Goal: Information Seeking & Learning: Learn about a topic

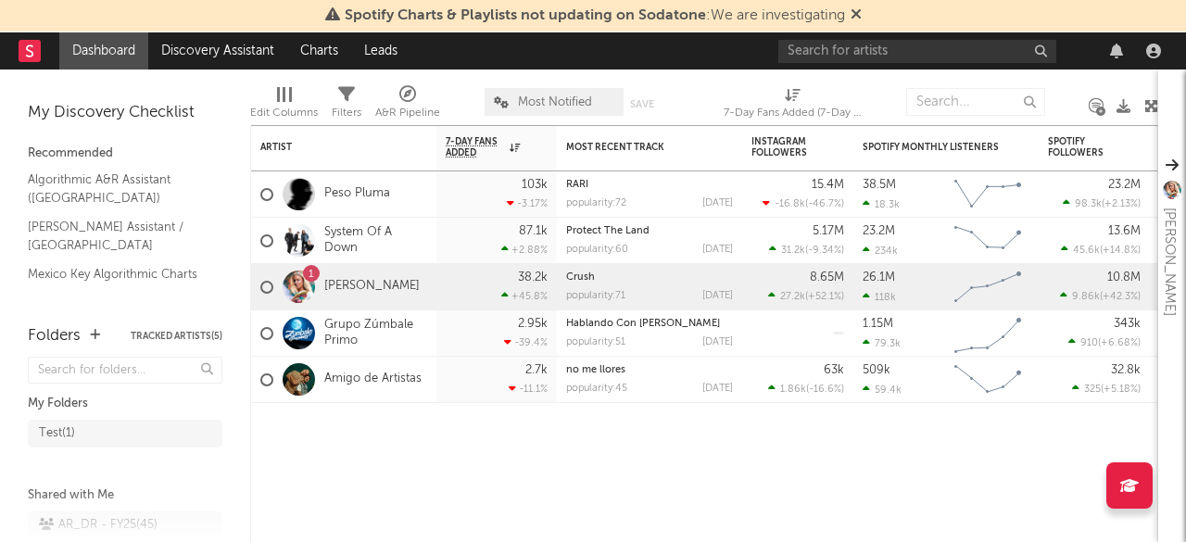
click at [857, 13] on icon at bounding box center [856, 13] width 11 height 15
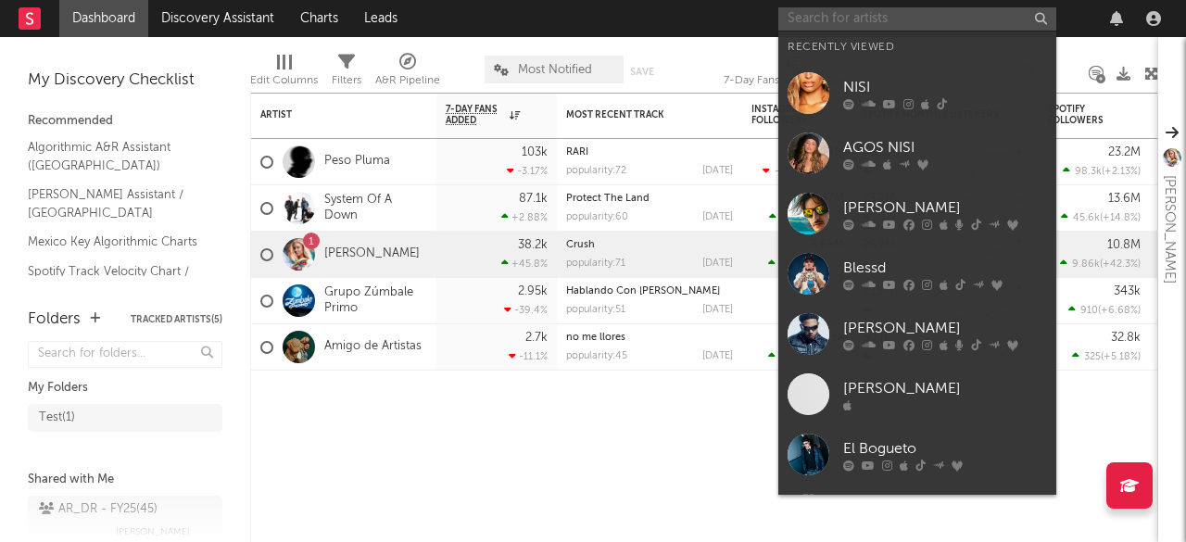
click at [841, 27] on input "text" at bounding box center [918, 18] width 278 height 23
paste input "[PERSON_NAME]"
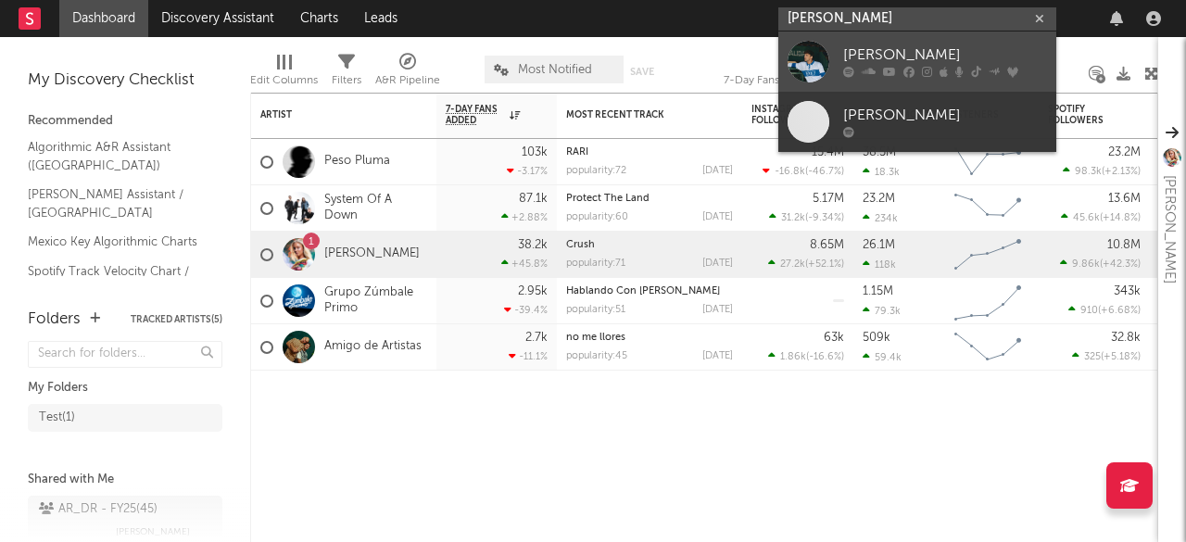
type input "[PERSON_NAME]"
click at [889, 67] on icon at bounding box center [889, 72] width 13 height 11
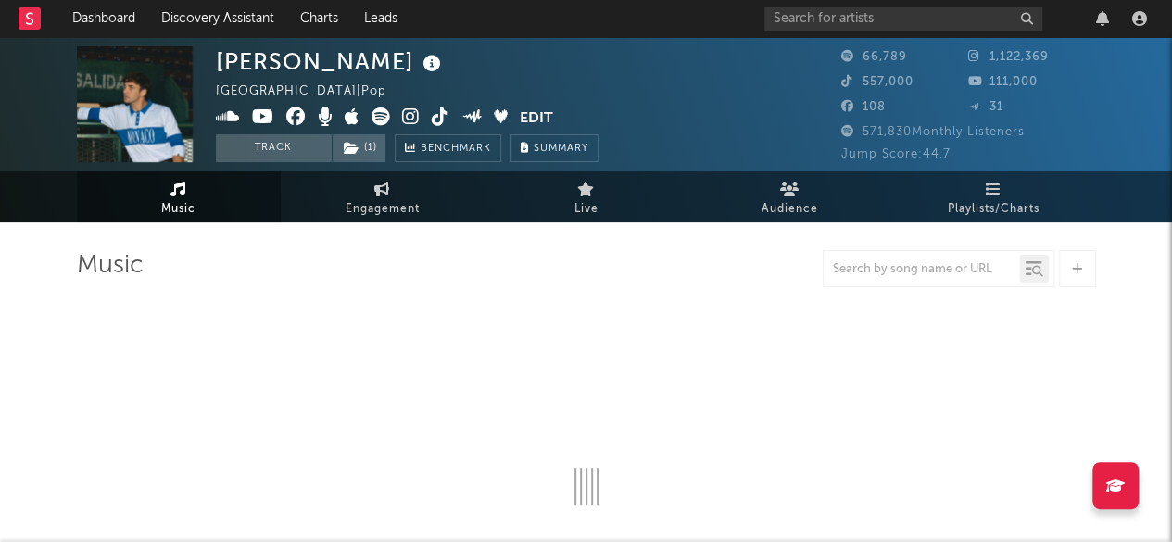
select select "6m"
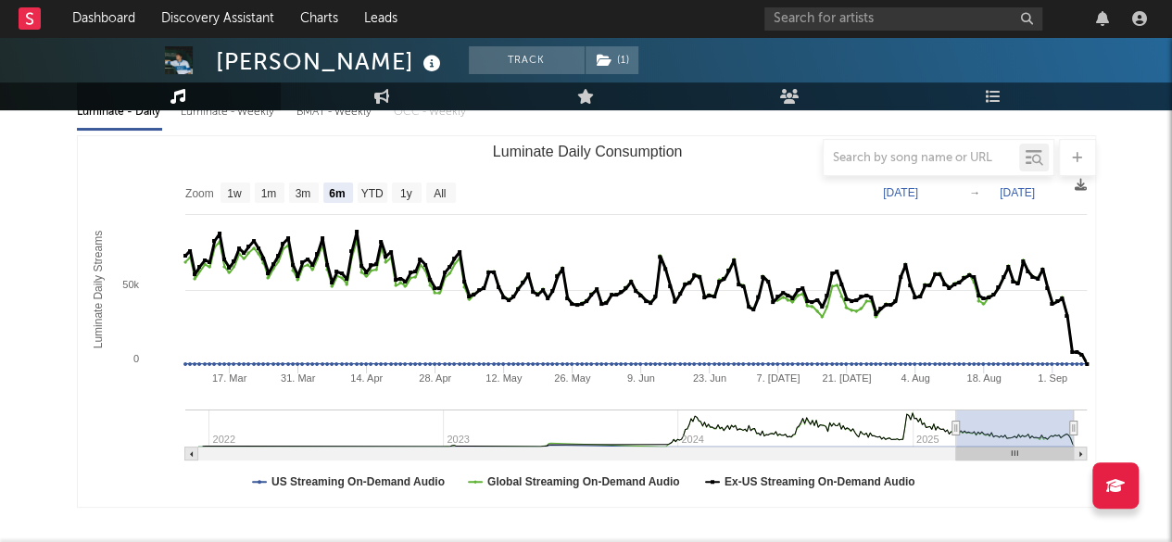
scroll to position [221, 0]
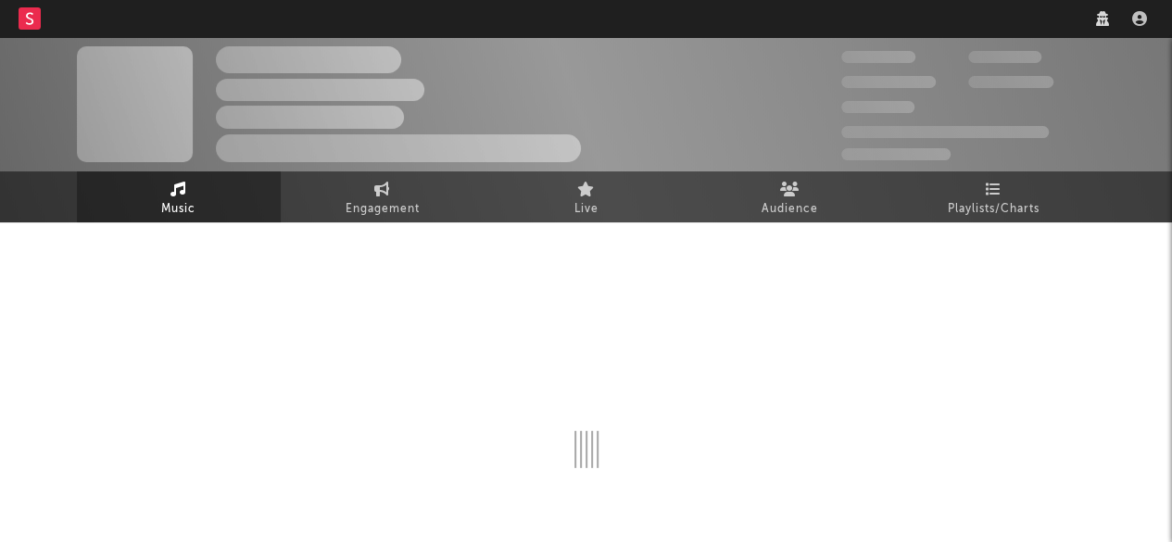
scroll to position [187, 0]
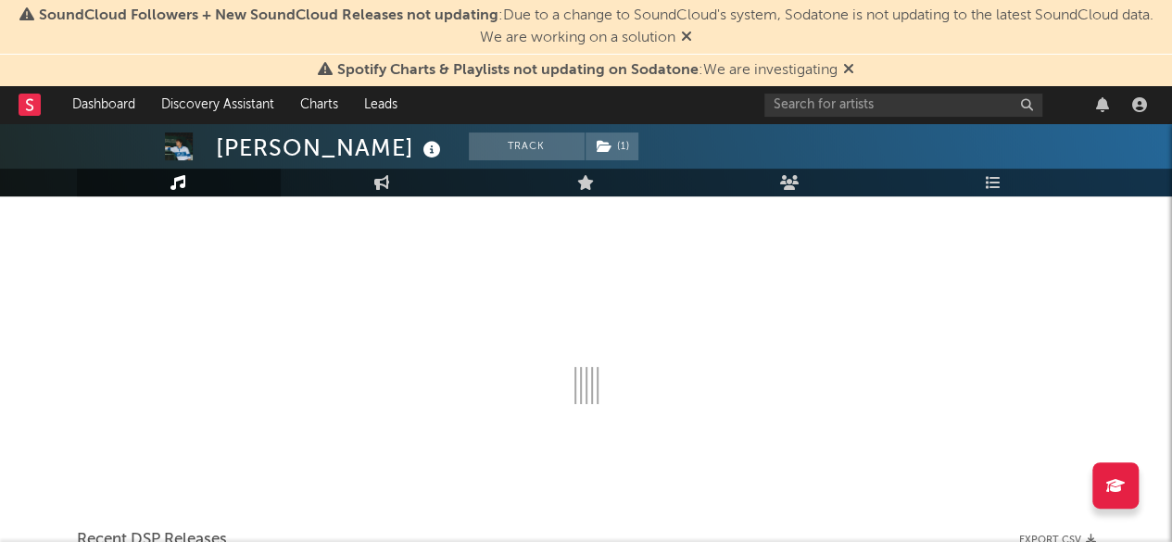
select select "6m"
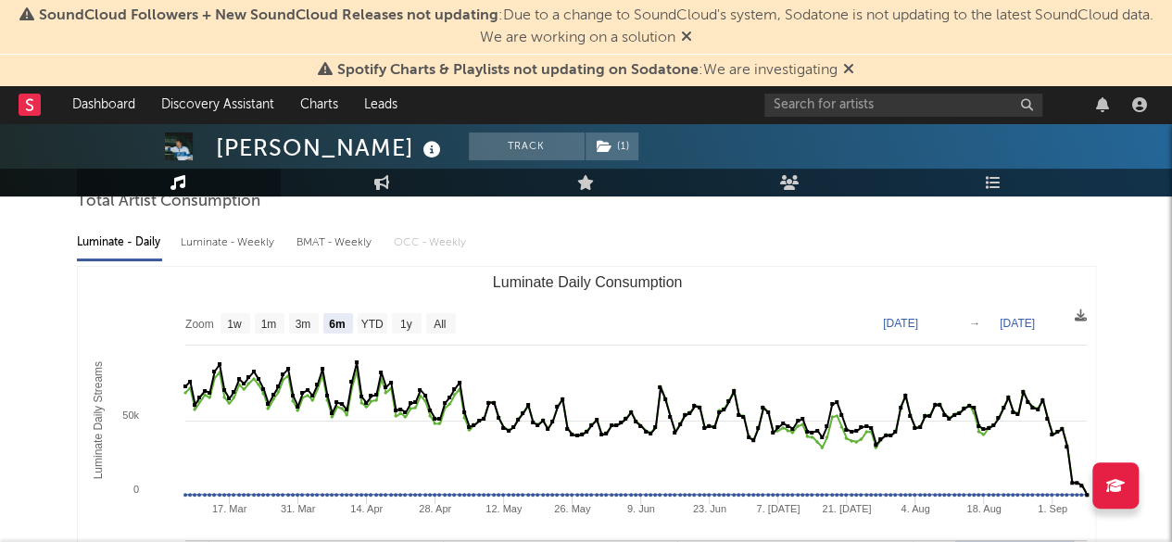
click at [843, 73] on icon at bounding box center [848, 68] width 11 height 15
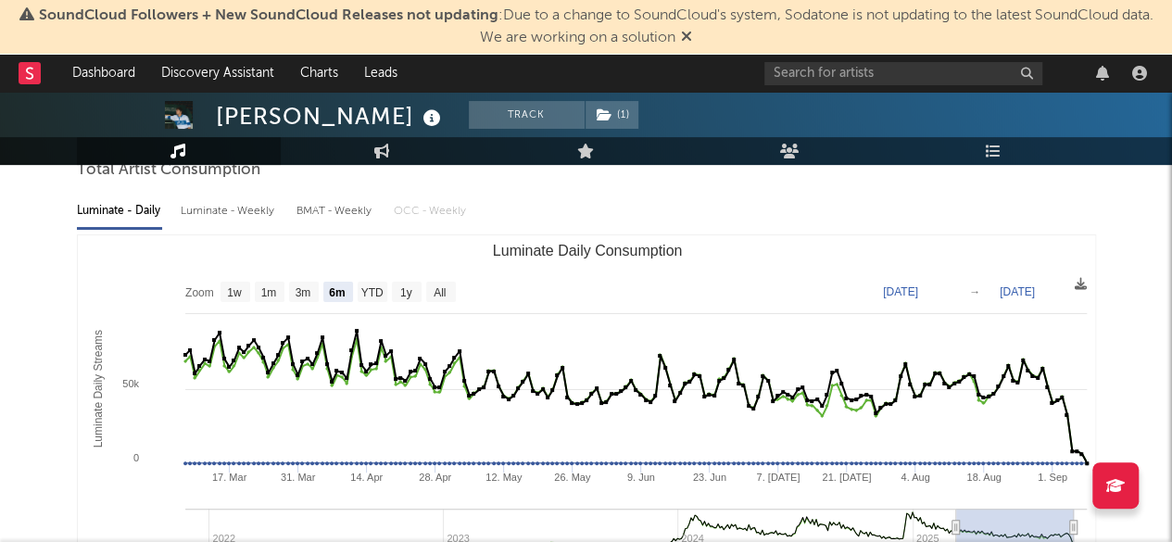
click at [681, 32] on span "SoundCloud Followers + New SoundCloud Releases not updating : Due to a change t…" at bounding box center [586, 27] width 1154 height 44
click at [691, 38] on span "SoundCloud Followers + New SoundCloud Releases not updating : Due to a change t…" at bounding box center [586, 27] width 1154 height 44
click at [691, 38] on icon at bounding box center [686, 36] width 11 height 15
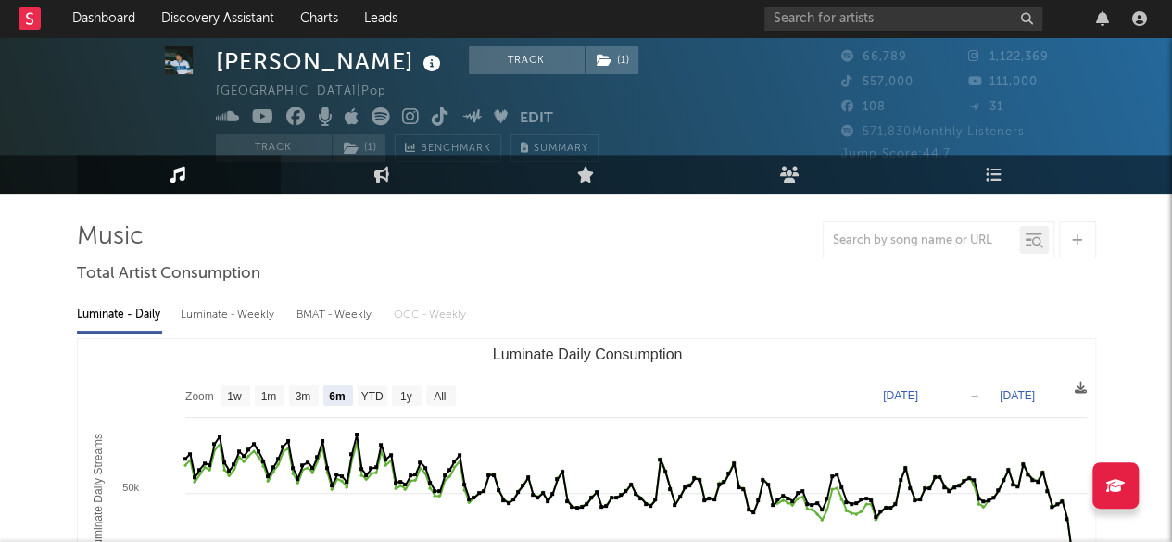
scroll to position [31, 0]
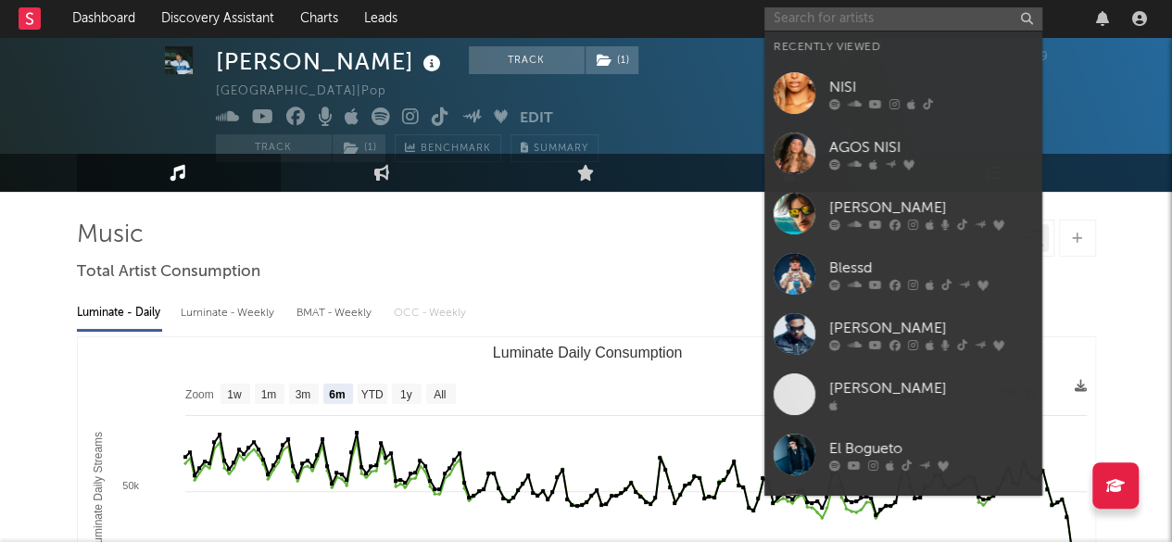
click at [824, 18] on input "text" at bounding box center [904, 18] width 278 height 23
paste input "6Cv7YpJ01y71mdgm4szmU2"
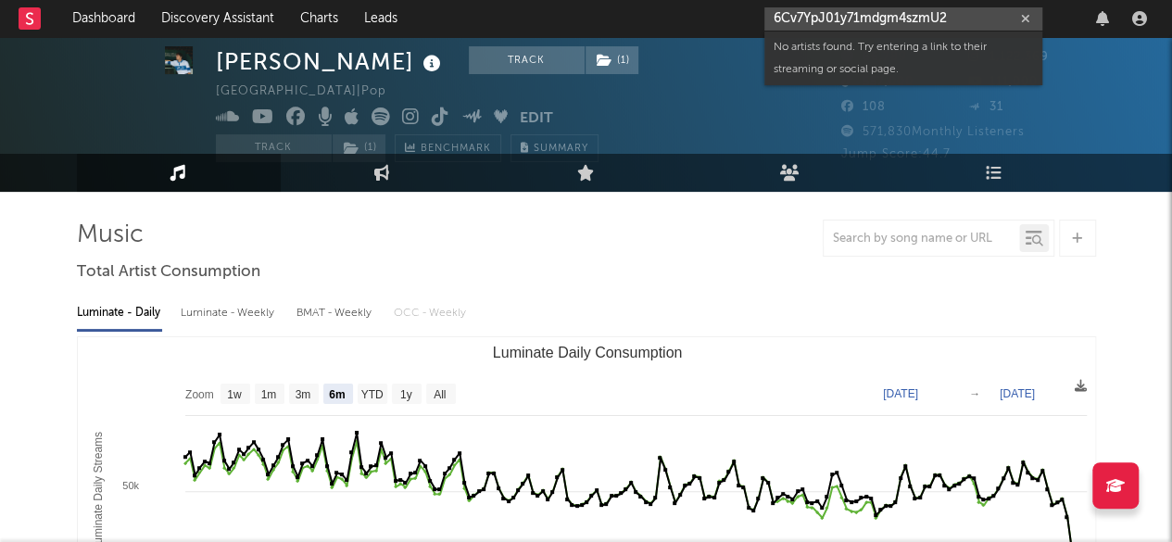
click at [892, 17] on input "6Cv7YpJ01y71mdgm4szmU2" at bounding box center [904, 18] width 278 height 23
paste input "https://open.spotify.com/intl-es/artist/"
click at [892, 17] on input "https://open.spotify.com/intl-es/artist/6Cv7YpJ01y71mdgm4szmU2" at bounding box center [904, 18] width 278 height 23
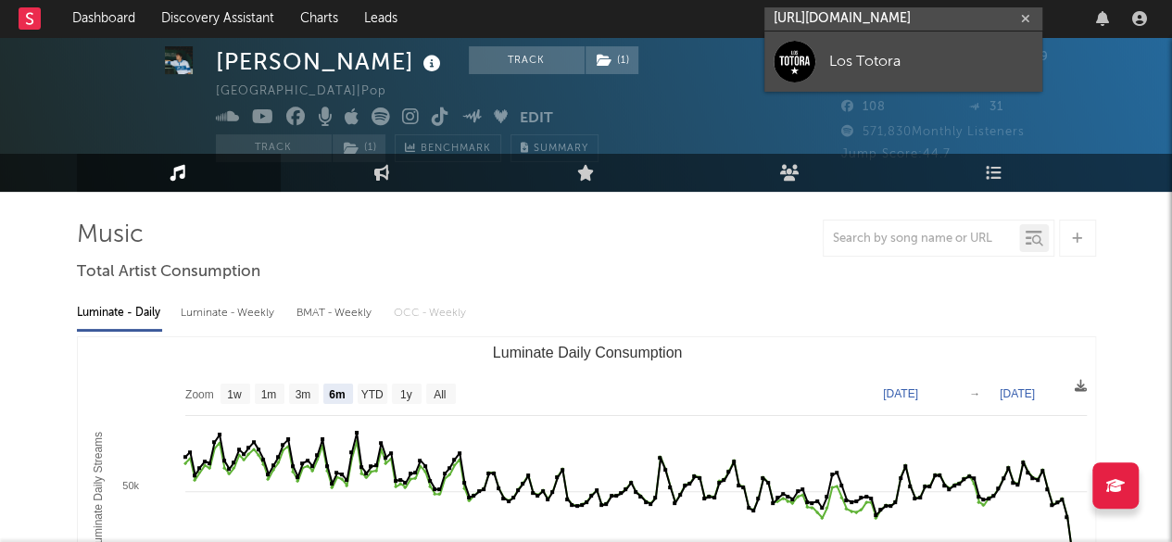
type input "https://open.spotify.com/intl-es/artist/6Cv7YpJ01y71mdgm4szmU2"
click at [840, 62] on div "Los Totora" at bounding box center [931, 61] width 204 height 22
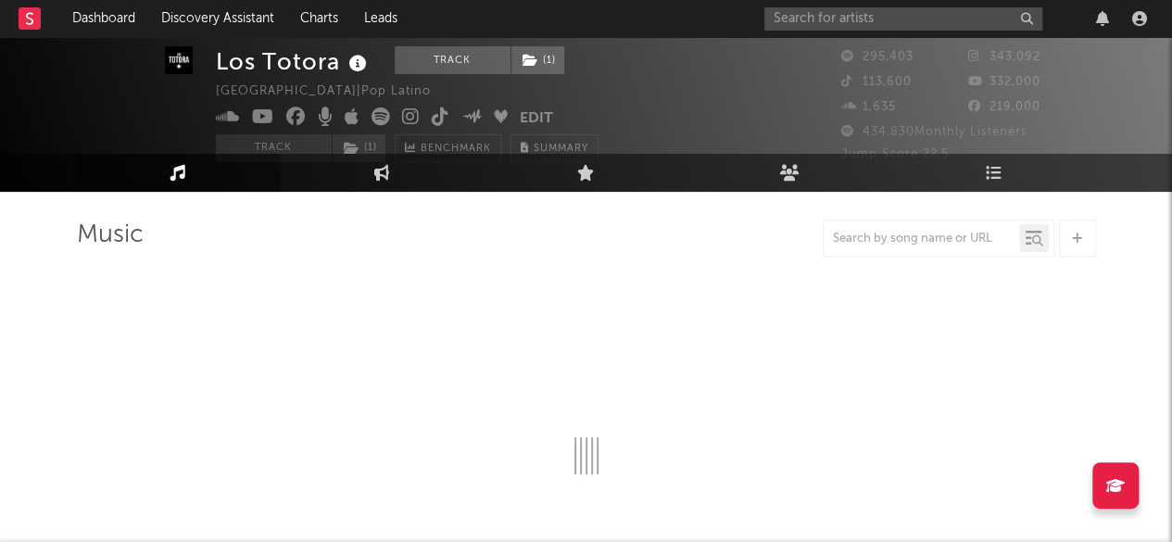
select select "6m"
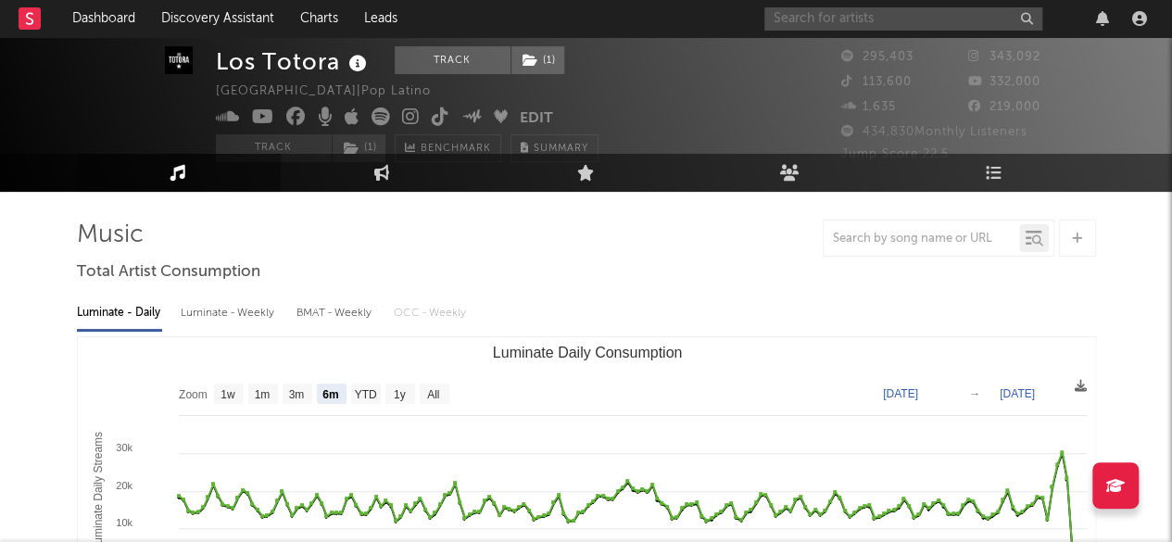
click at [842, 19] on input "text" at bounding box center [904, 18] width 278 height 23
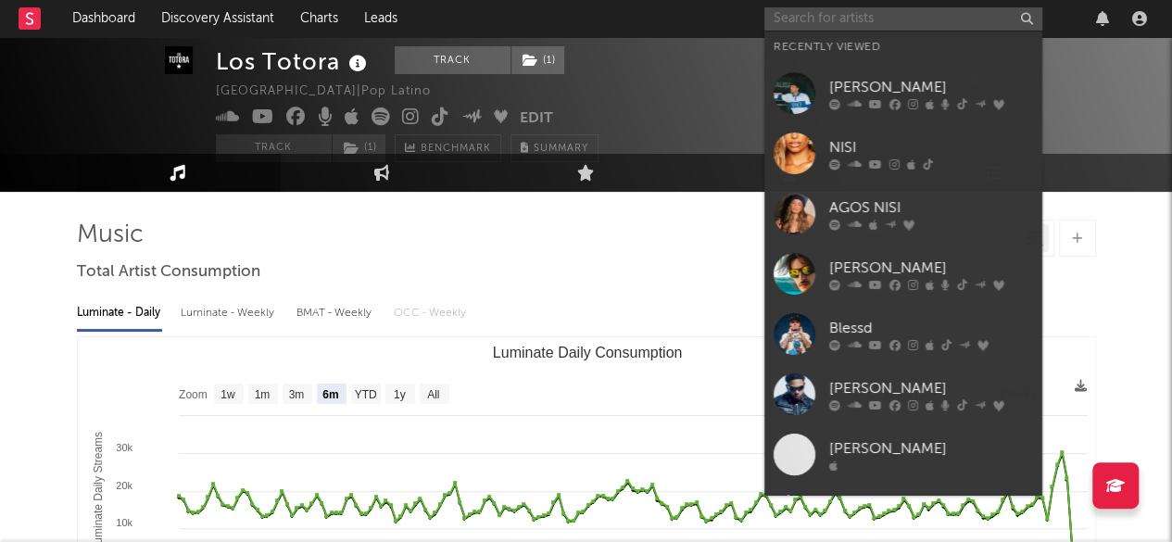
paste input "L-Gante"
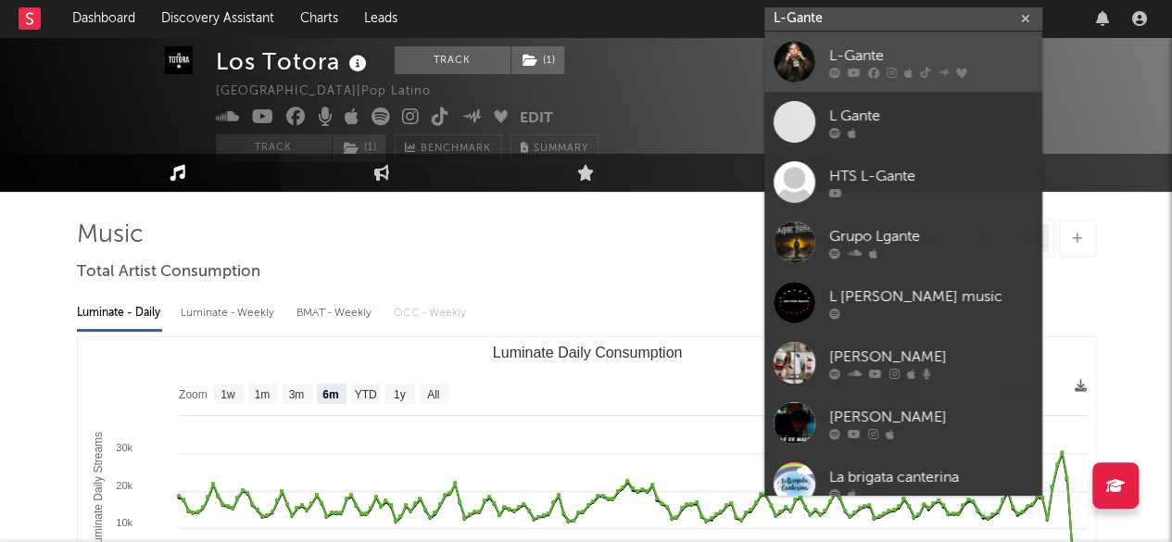
type input "L-Gante"
click at [934, 50] on div "L-Gante" at bounding box center [931, 55] width 204 height 22
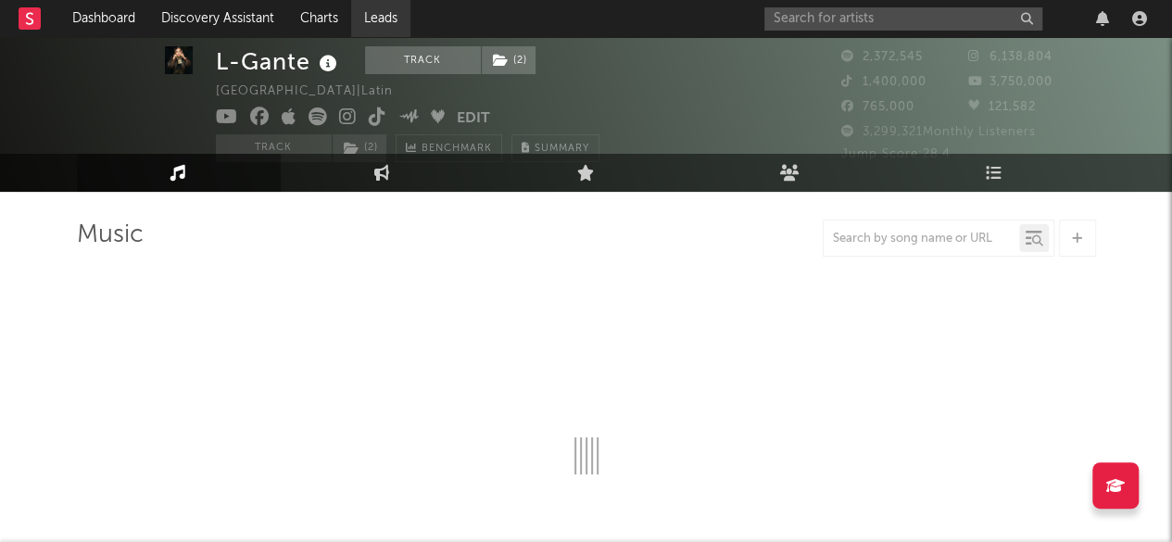
select select "6m"
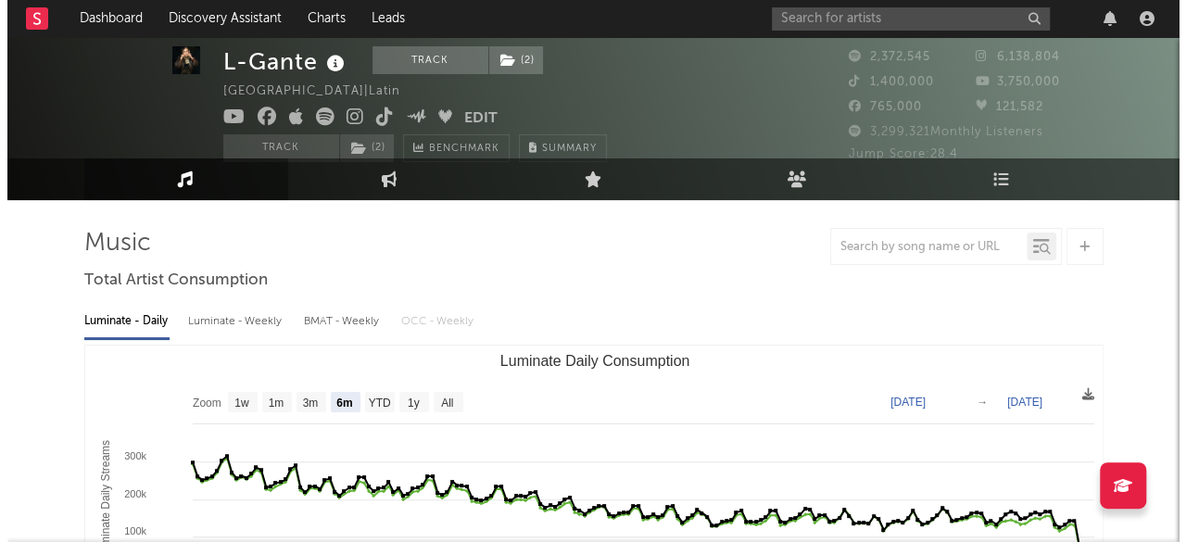
scroll to position [21, 0]
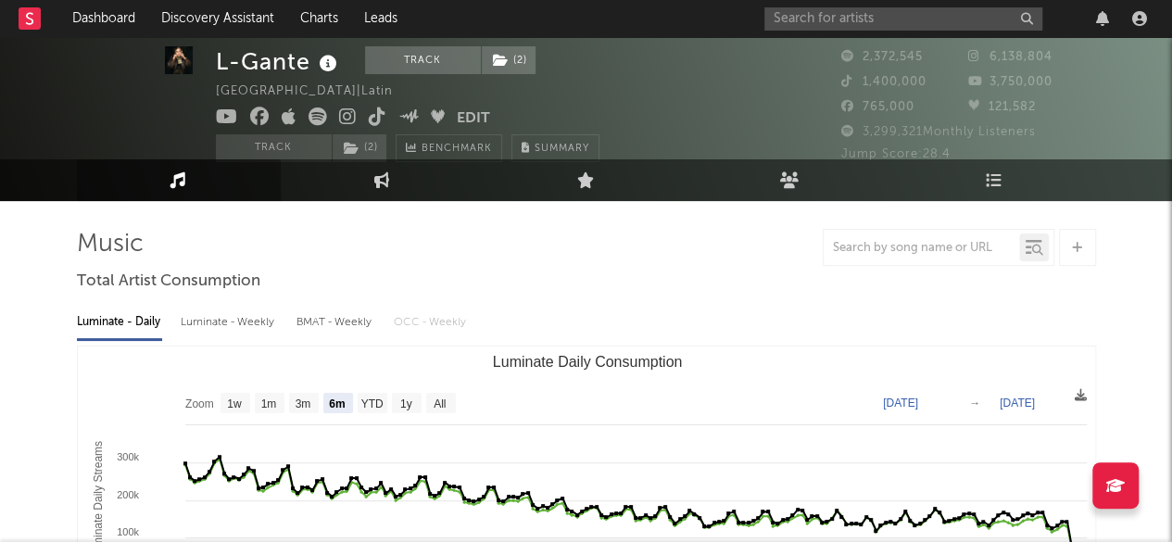
click at [472, 120] on button "Edit" at bounding box center [473, 119] width 33 height 23
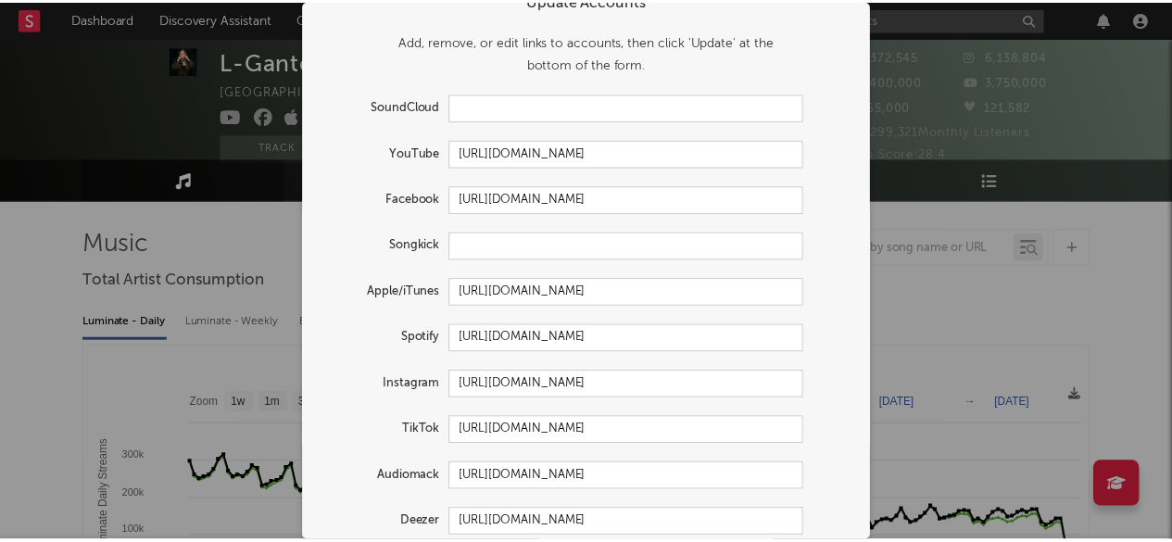
scroll to position [0, 0]
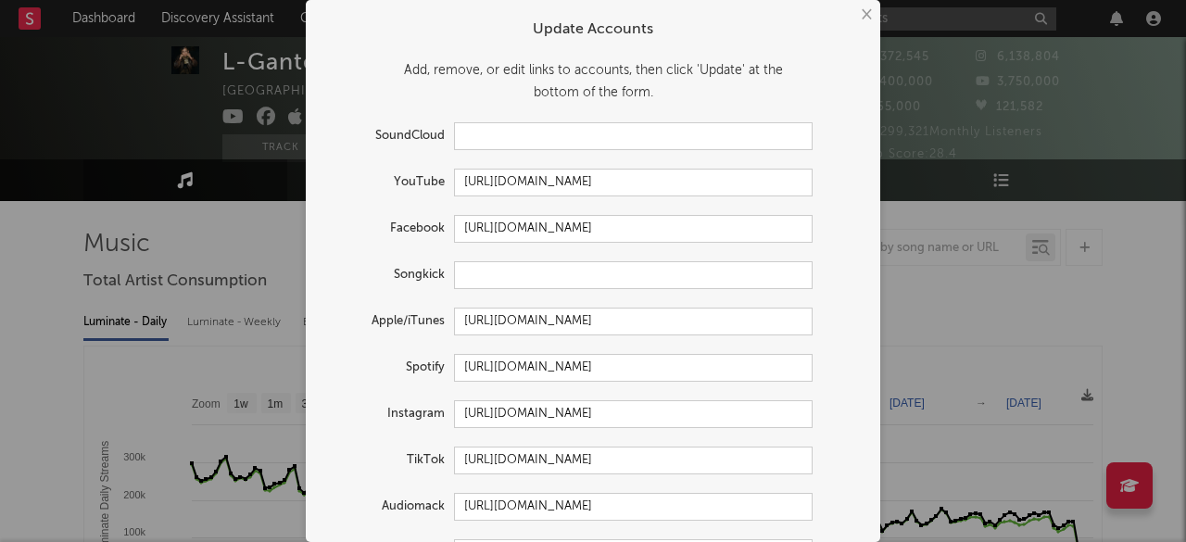
click at [866, 14] on button "×" at bounding box center [865, 15] width 20 height 20
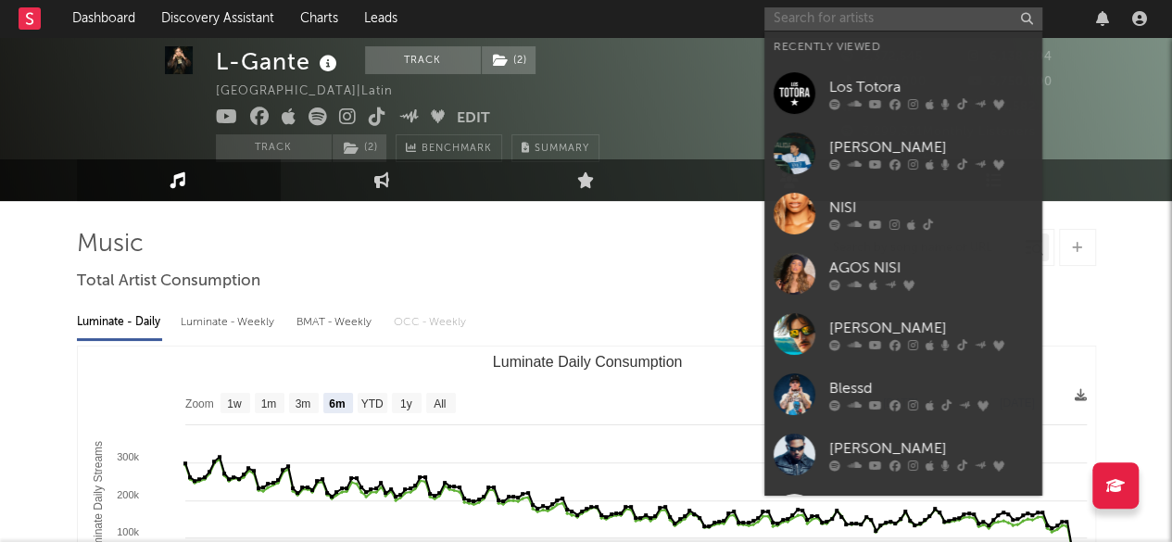
click at [895, 19] on input "text" at bounding box center [904, 18] width 278 height 23
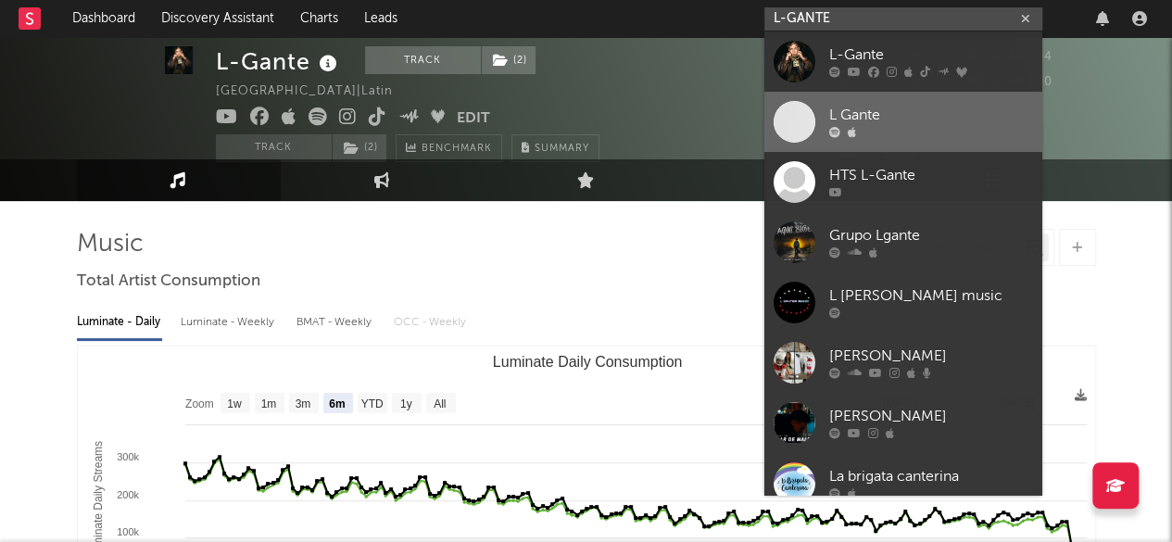
type input "L-GANTE"
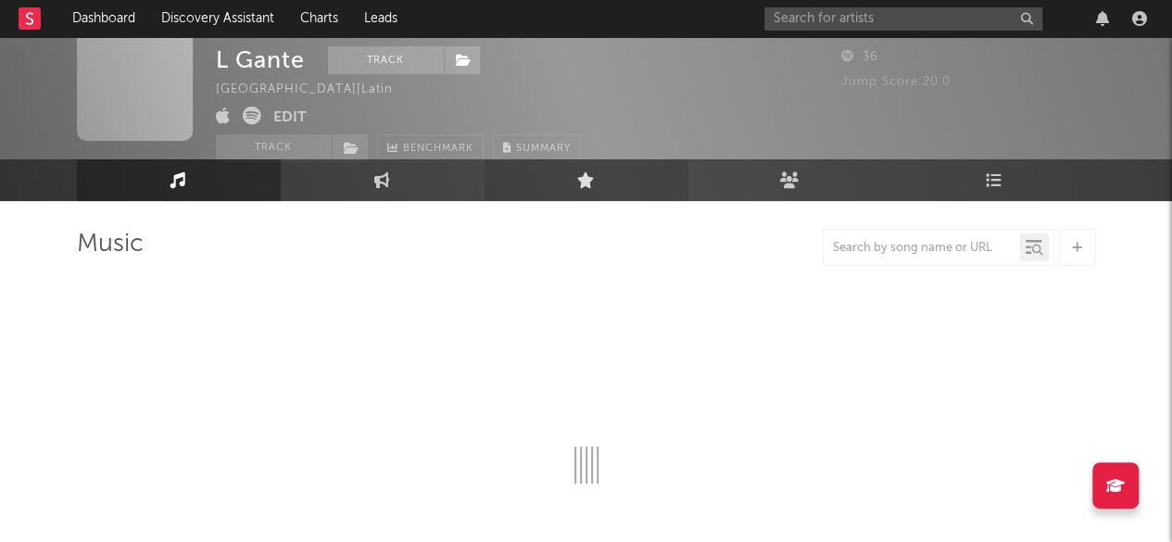
select select "1w"
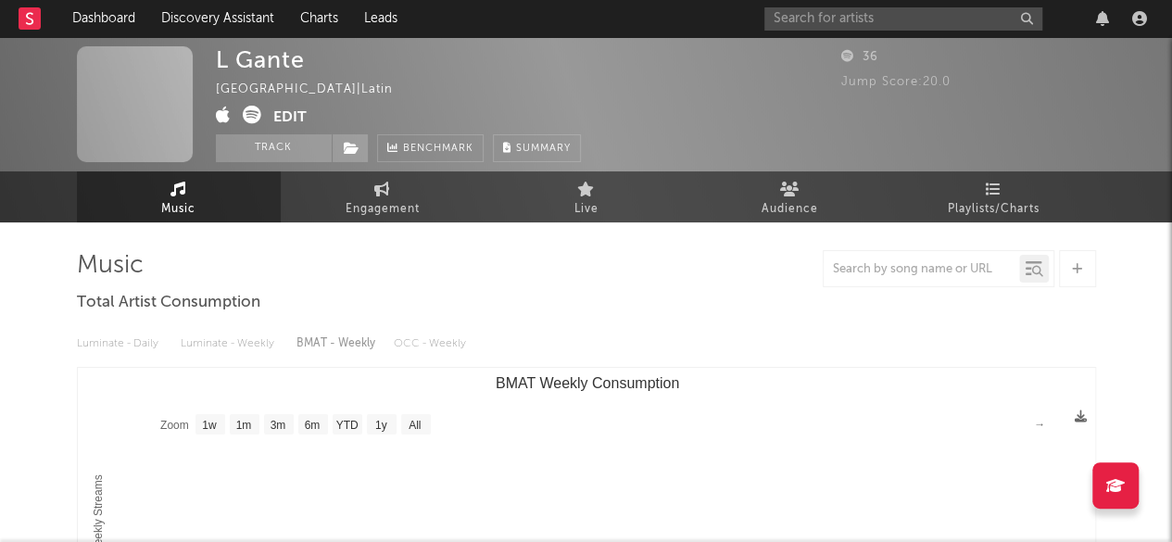
click at [294, 110] on button "Edit" at bounding box center [289, 117] width 33 height 23
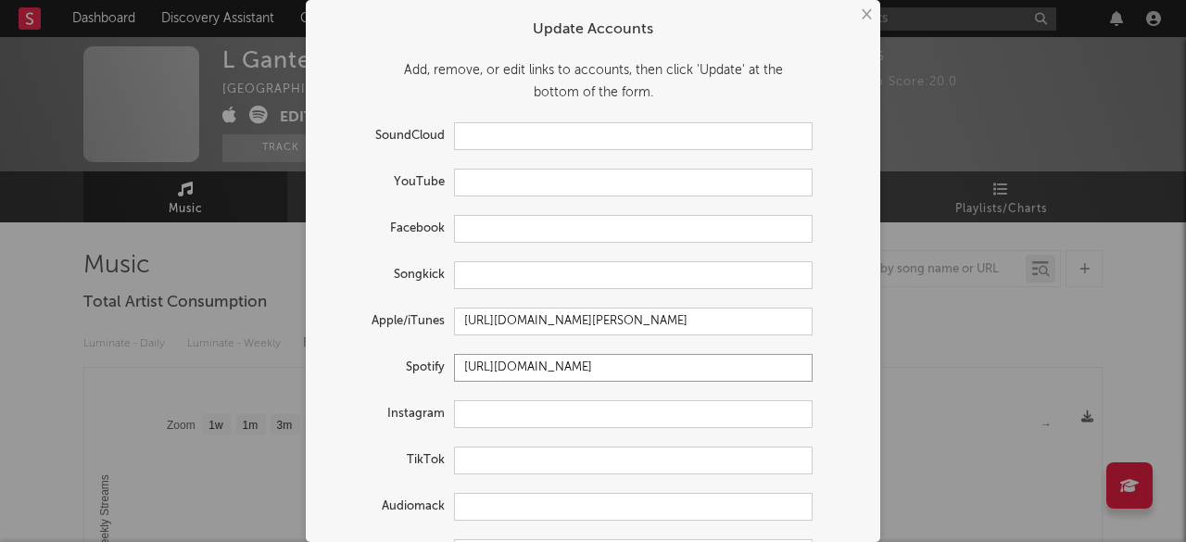
click at [773, 372] on input "https://open.spotify.com/artist/0eNXcfZb3XNn3PYmDM5NCh" at bounding box center [633, 368] width 359 height 28
click at [823, 379] on div "Spotify" at bounding box center [593, 368] width 538 height 28
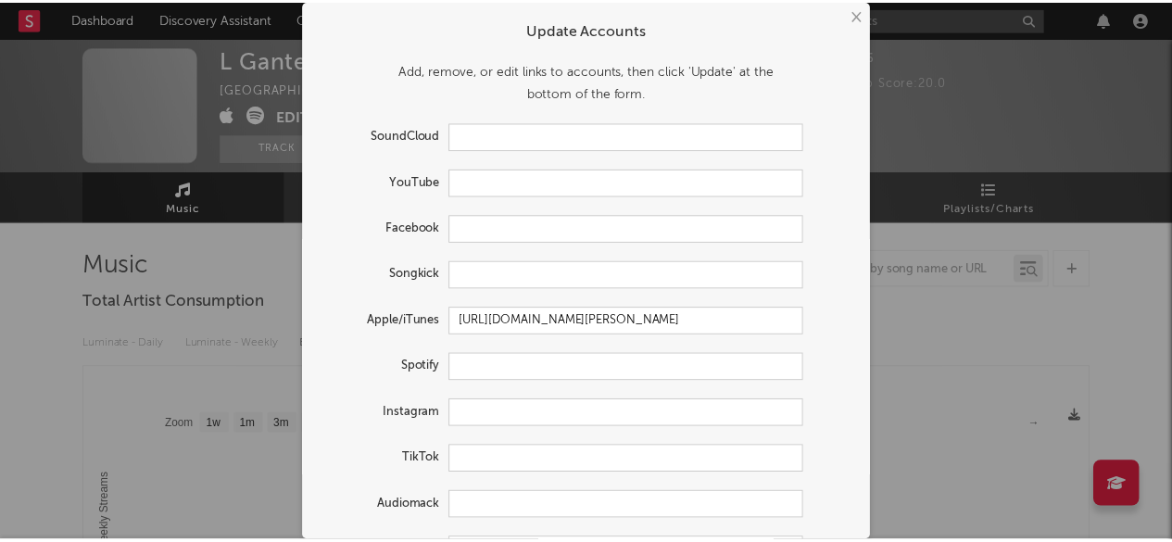
scroll to position [98, 0]
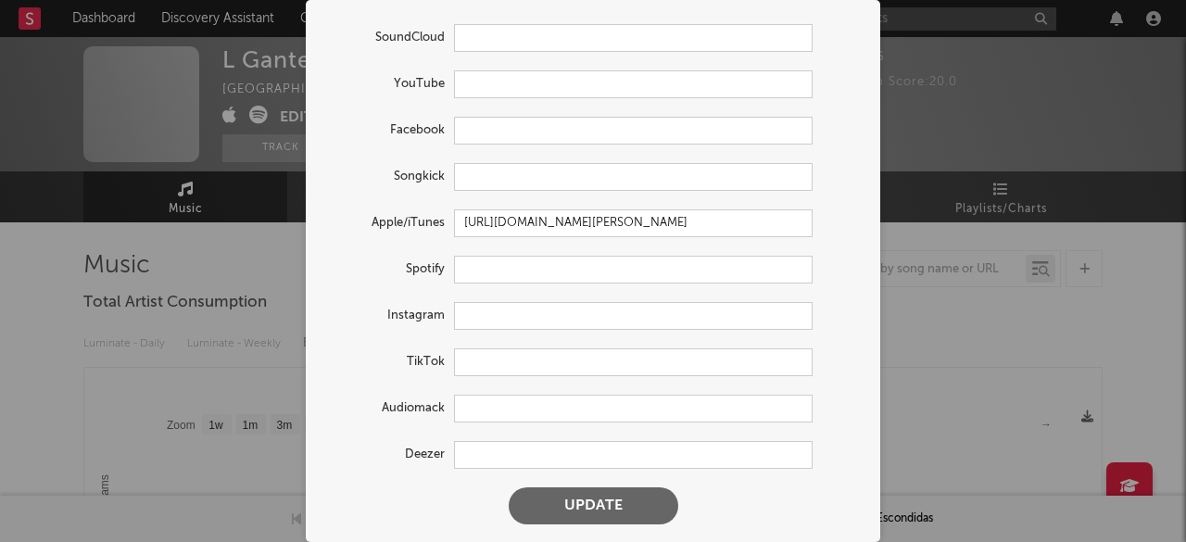
click at [593, 510] on button "Update" at bounding box center [594, 505] width 170 height 37
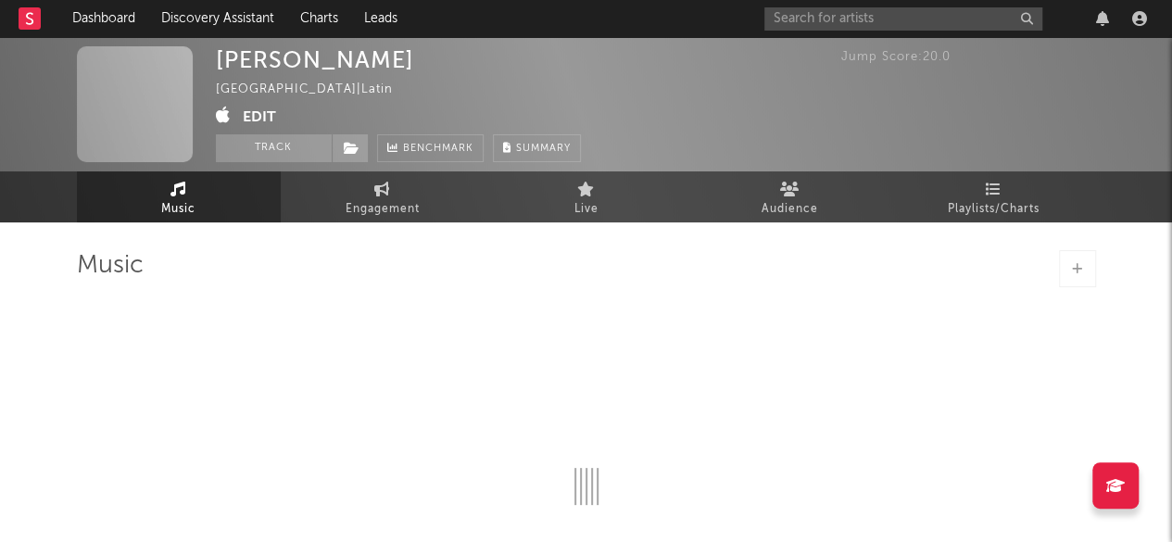
select select "1w"
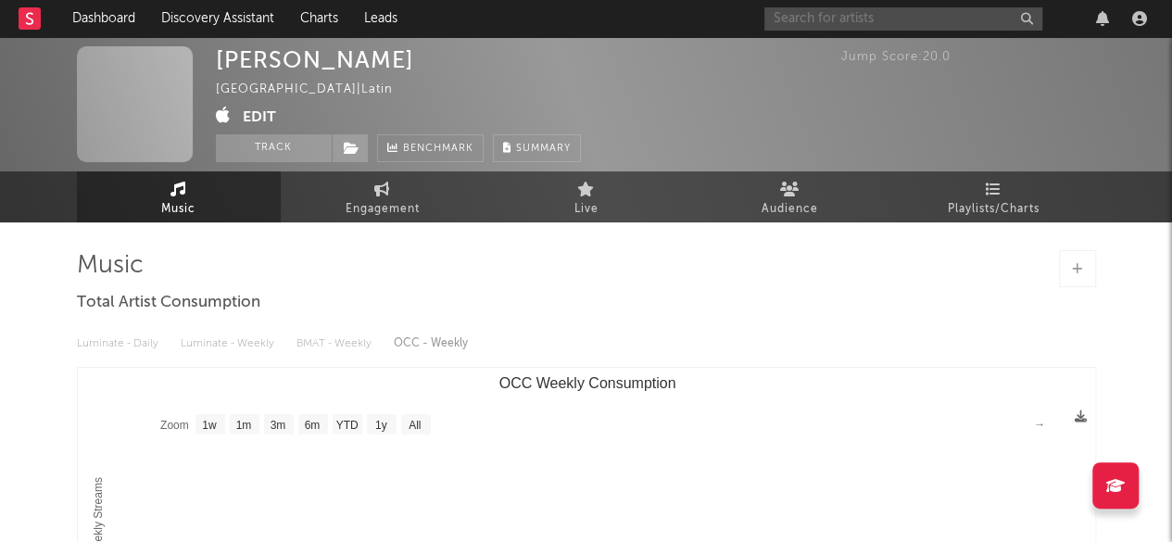
click at [851, 23] on input "text" at bounding box center [904, 18] width 278 height 23
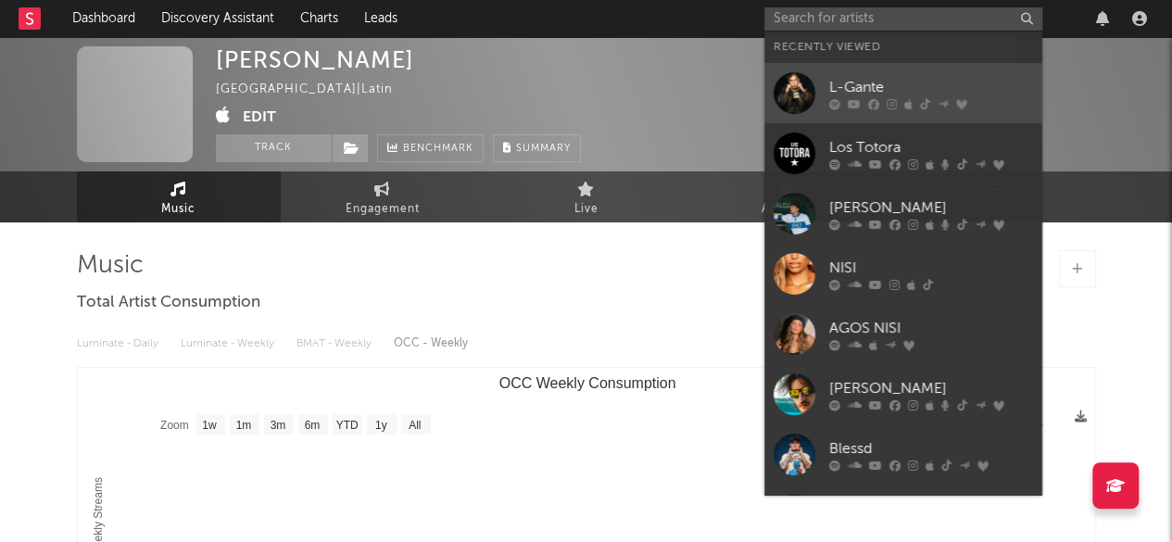
click at [880, 86] on div "L-Gante" at bounding box center [931, 87] width 204 height 22
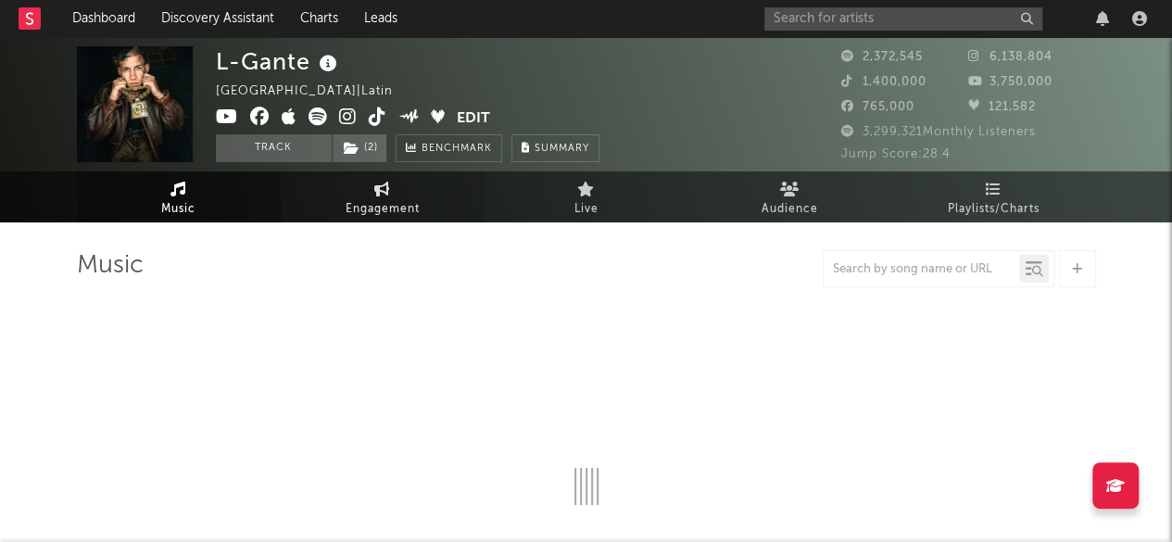
select select "6m"
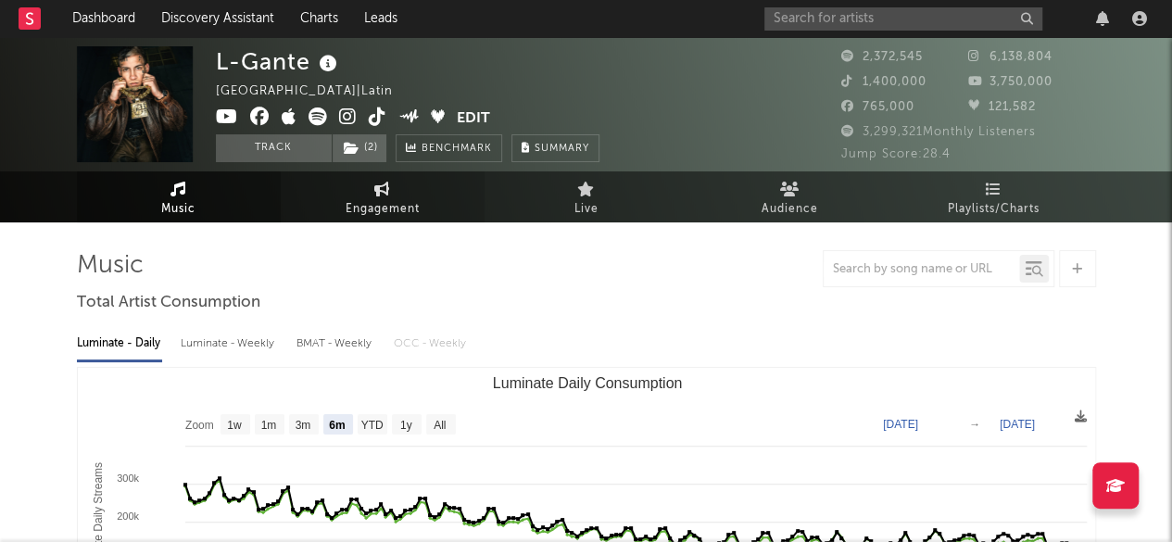
click at [386, 208] on span "Engagement" at bounding box center [383, 209] width 74 height 22
select select "1w"
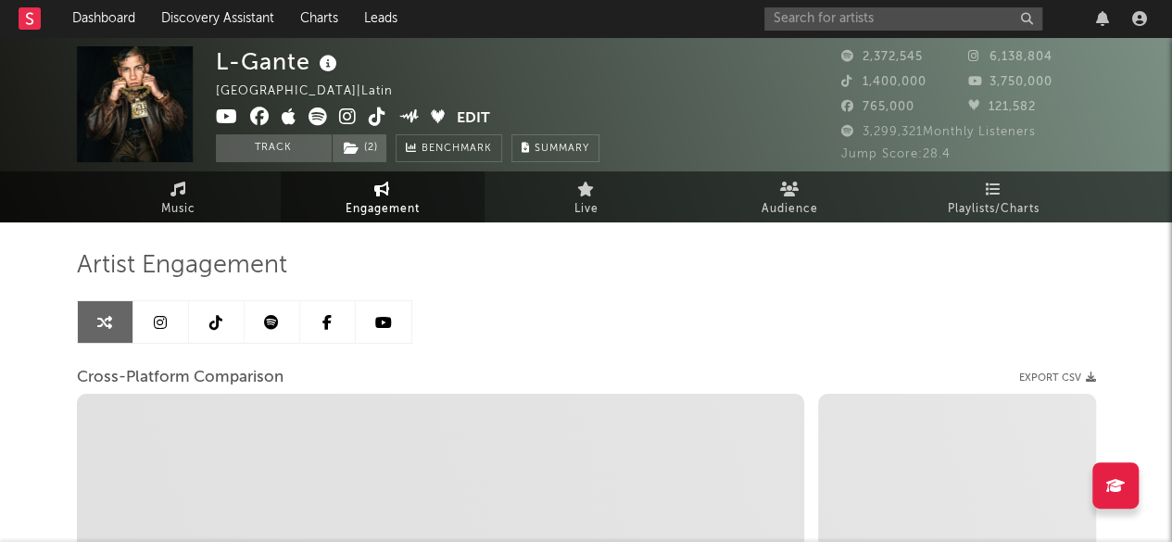
click at [280, 304] on link at bounding box center [273, 322] width 56 height 42
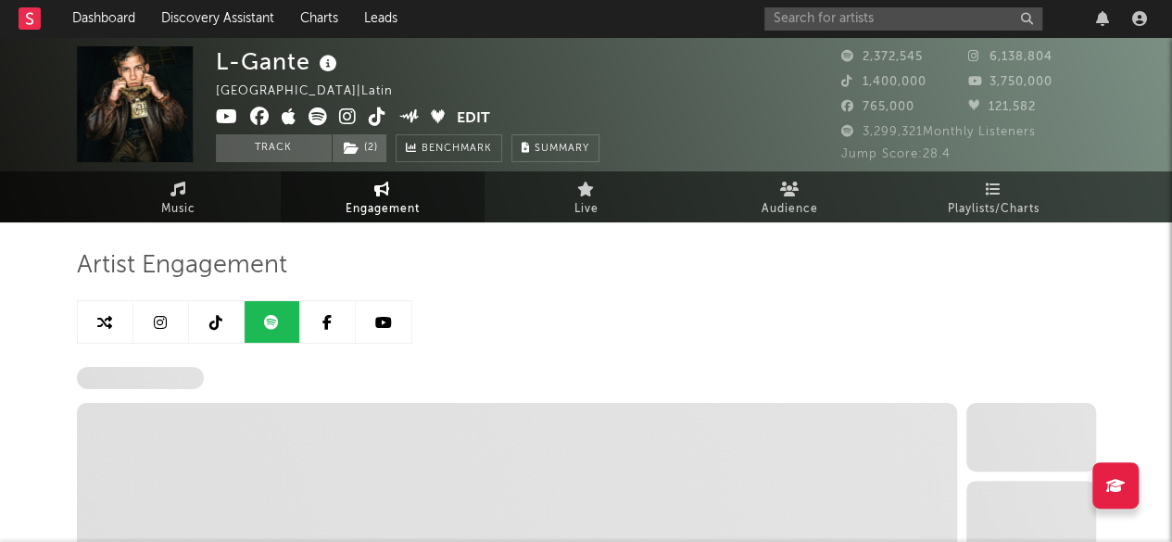
select select "6m"
select select "1w"
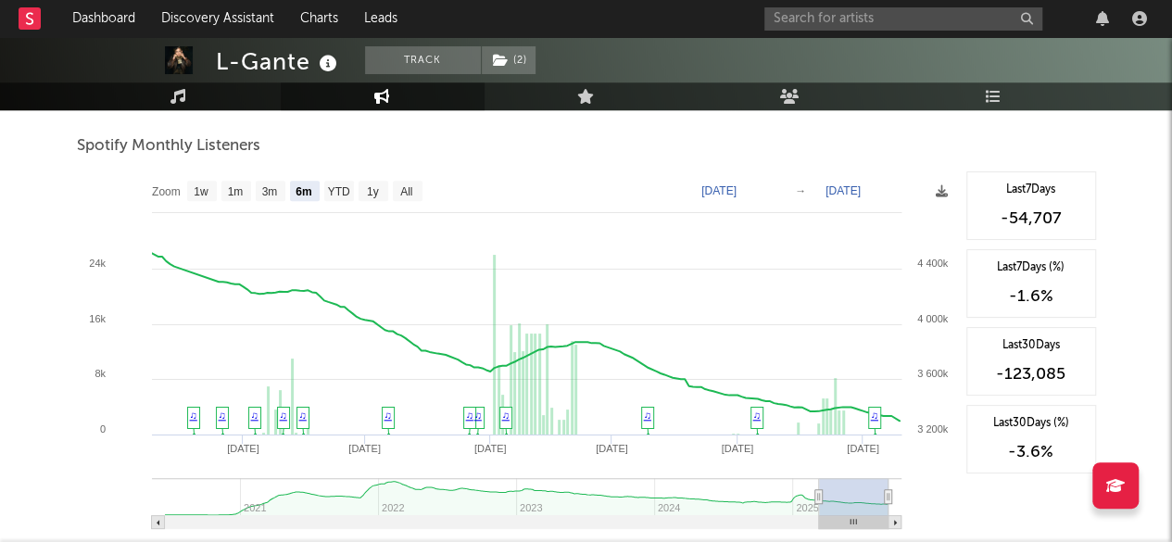
scroll to position [670, 0]
